Goal: Register for event/course

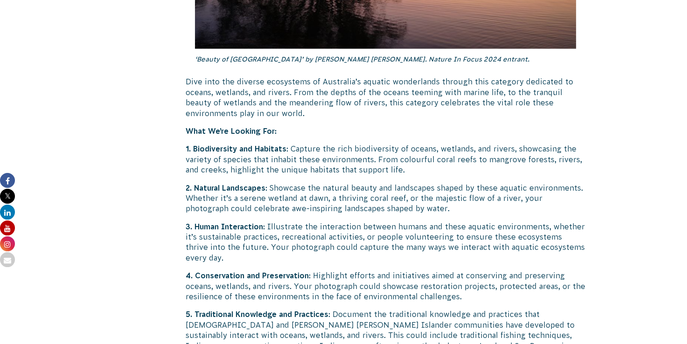
scroll to position [1587, 0]
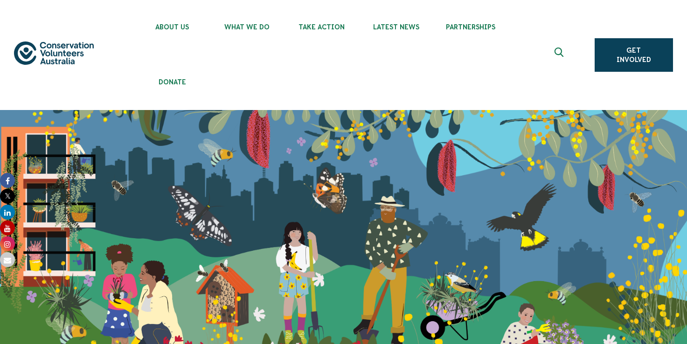
scroll to position [1899, 0]
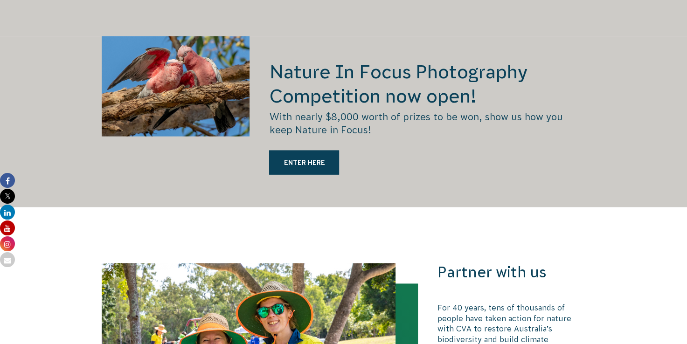
scroll to position [2047, 0]
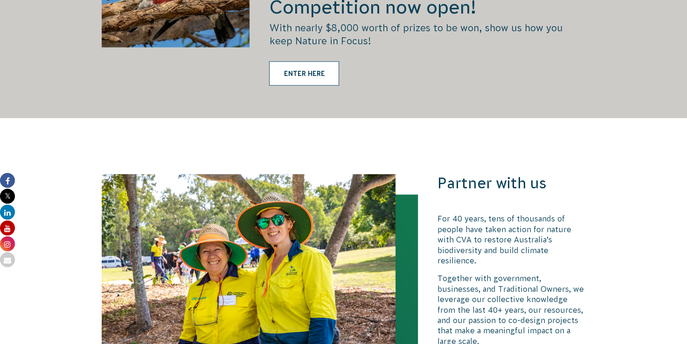
click at [306, 63] on link "ENTER HERE" at bounding box center [304, 74] width 70 height 24
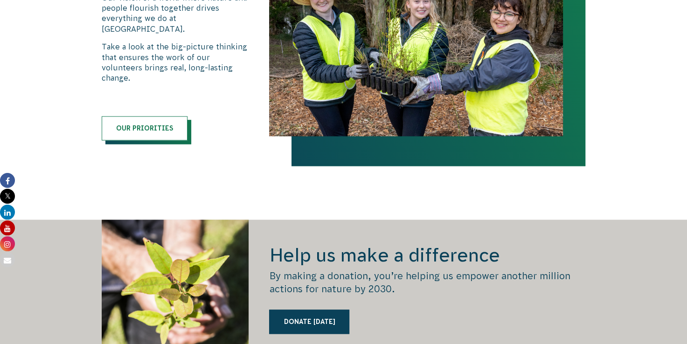
scroll to position [1160, 0]
